Goal: Transaction & Acquisition: Purchase product/service

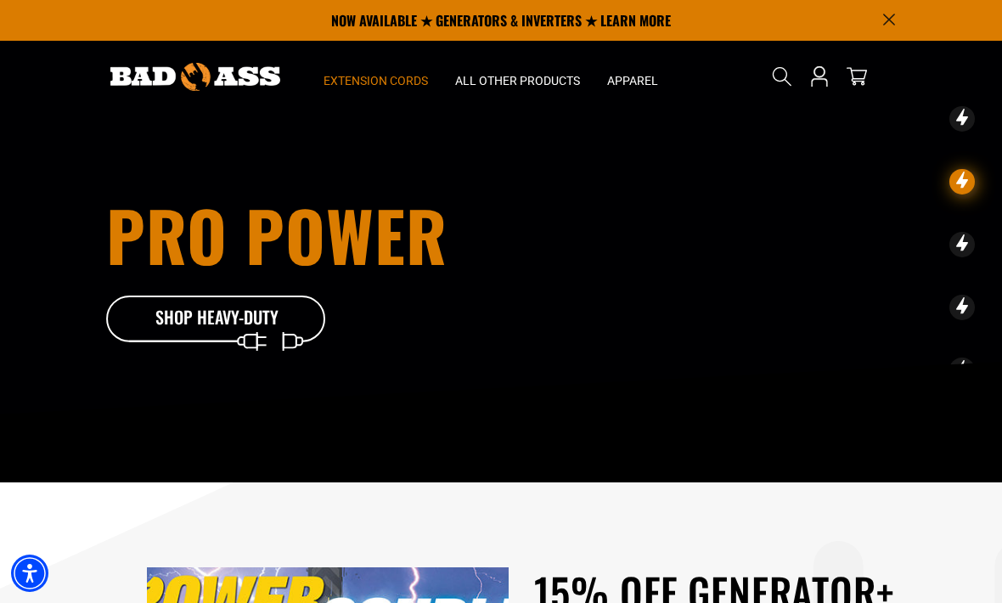
click at [394, 72] on summary "Extension Cords" at bounding box center [376, 76] width 132 height 71
click at [395, 90] on summary "Extension Cords" at bounding box center [376, 76] width 132 height 71
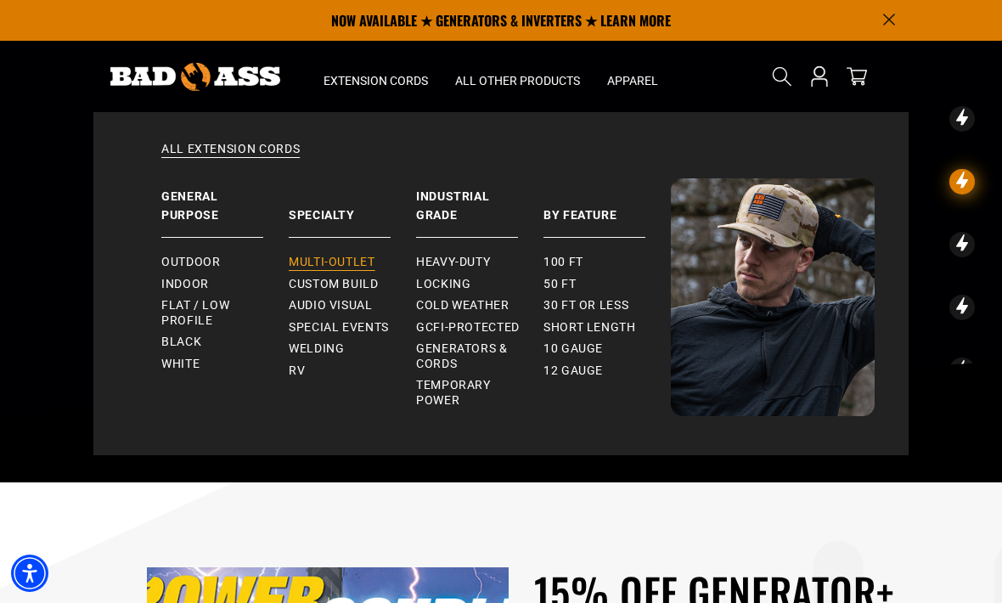
click at [344, 257] on span "Multi-Outlet" at bounding box center [332, 262] width 87 height 15
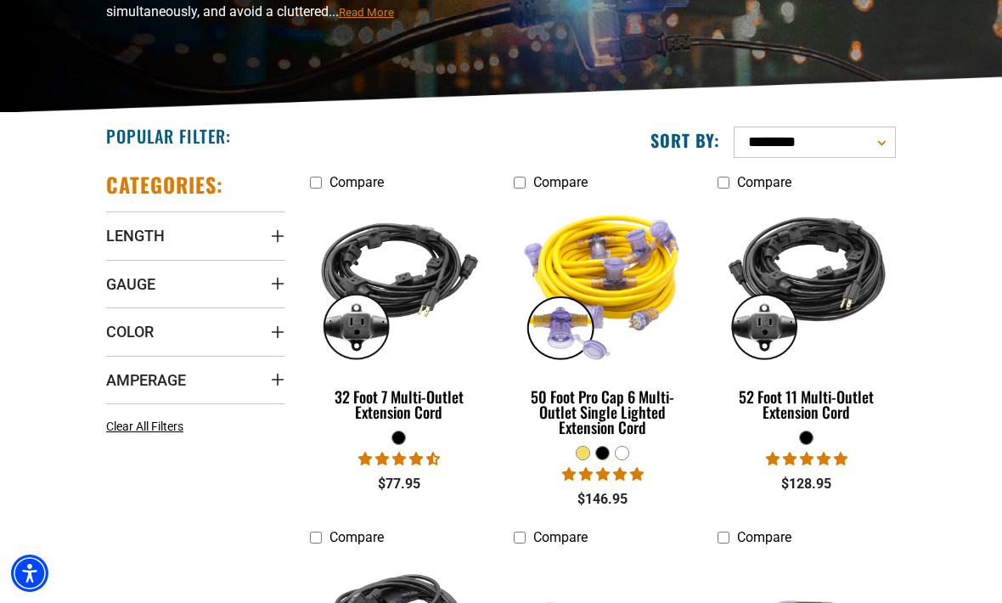
scroll to position [32, 0]
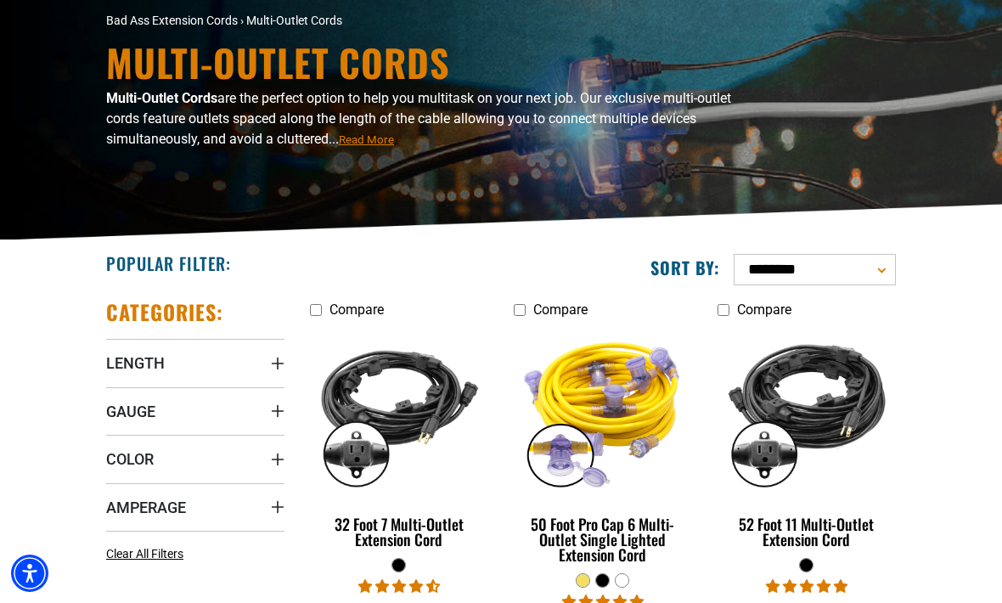
scroll to position [126, 0]
